Goal: Book appointment/travel/reservation

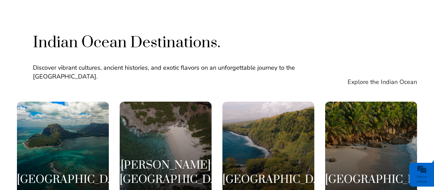
scroll to position [1198, 0]
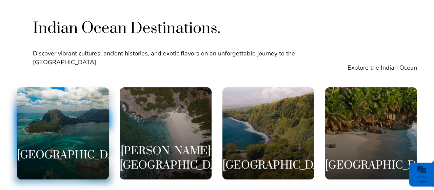
click at [55, 95] on div "Mauritius" at bounding box center [63, 133] width 92 height 92
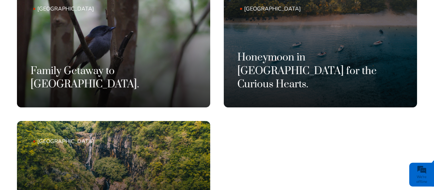
scroll to position [371, 0]
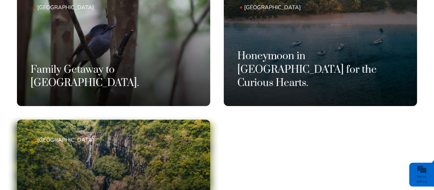
click at [125, 152] on link "Mauritius Poetry of Wild Landscapes of Mauritius." at bounding box center [113, 178] width 193 height 119
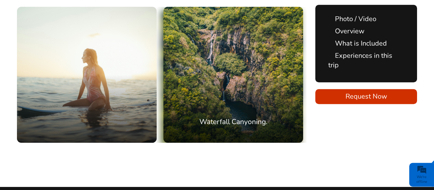
click at [242, 86] on div "Waterfall Canyoning." at bounding box center [234, 75] width 140 height 136
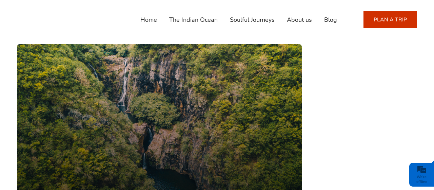
click at [402, 14] on link "PLAN A TRIP" at bounding box center [391, 19] width 54 height 17
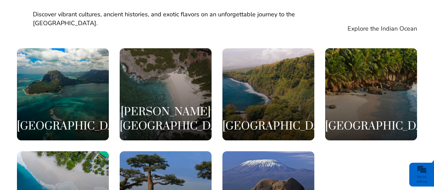
scroll to position [1221, 0]
